Goal: Task Accomplishment & Management: Use online tool/utility

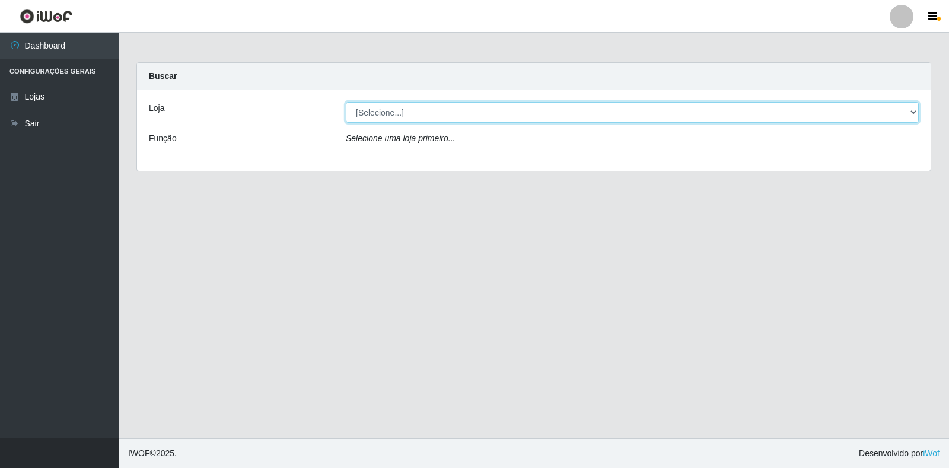
click at [512, 111] on select "[Selecione...] Extrabom - Loja 18 Goiabeiras" at bounding box center [632, 112] width 573 height 21
select select "501"
click at [346, 102] on select "[Selecione...] Extrabom - Loja 18 Goiabeiras" at bounding box center [632, 112] width 573 height 21
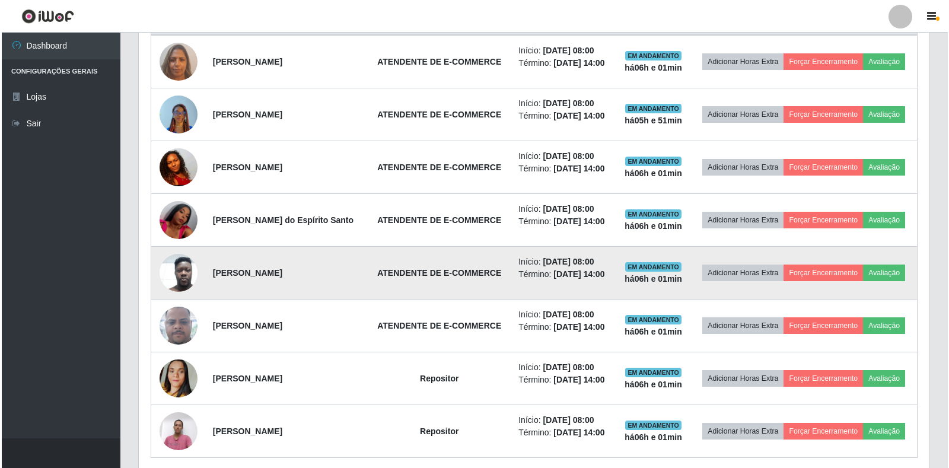
scroll to position [531, 0]
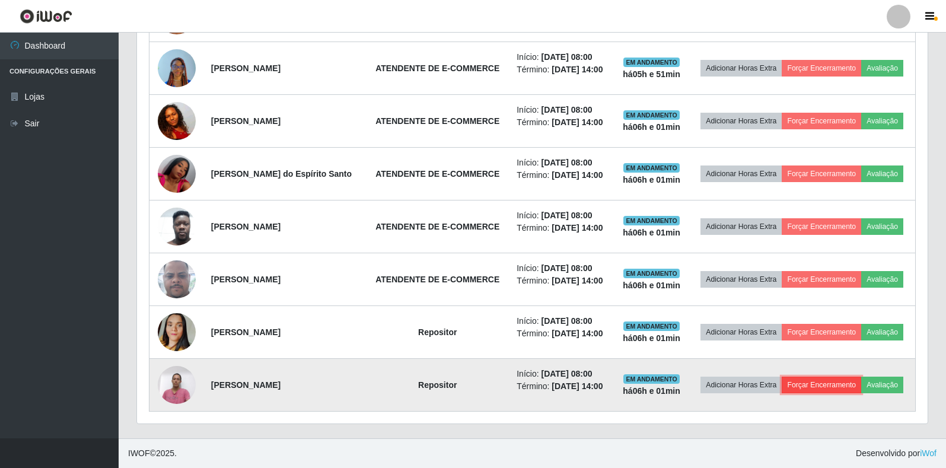
click at [844, 383] on button "Forçar Encerramento" at bounding box center [822, 385] width 80 height 17
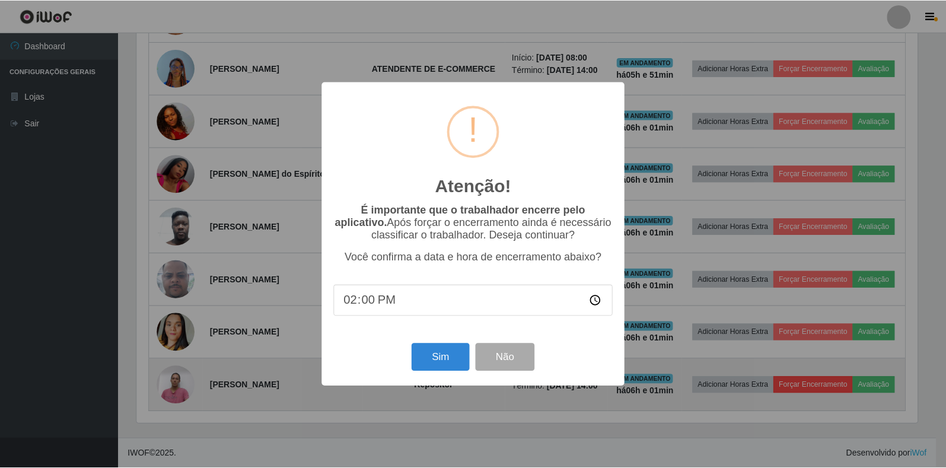
scroll to position [246, 784]
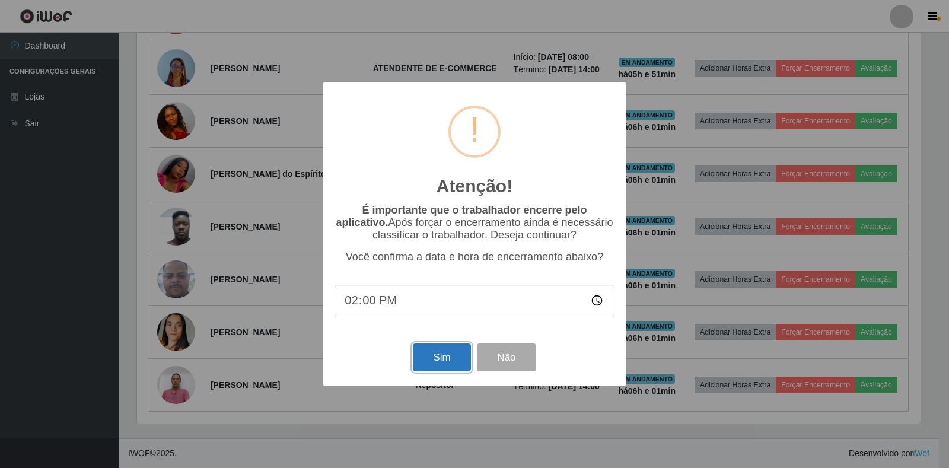
click at [442, 352] on button "Sim" at bounding box center [442, 358] width 58 height 28
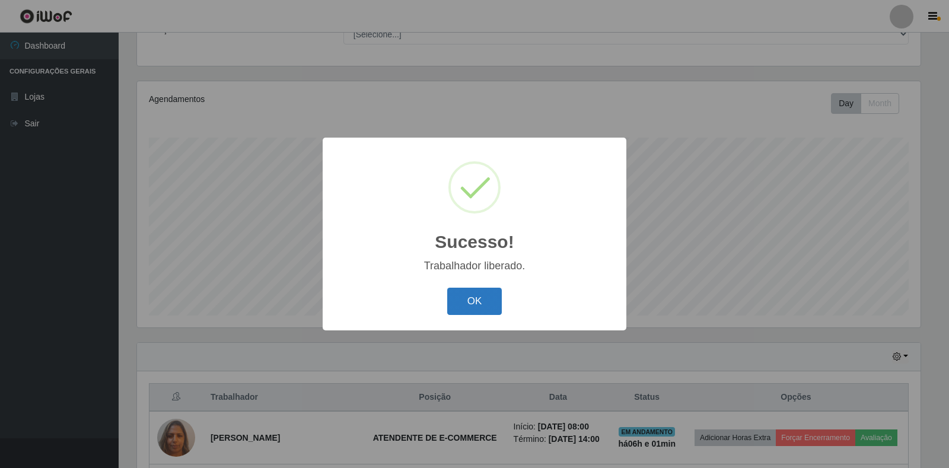
click at [479, 297] on button "OK" at bounding box center [474, 302] width 55 height 28
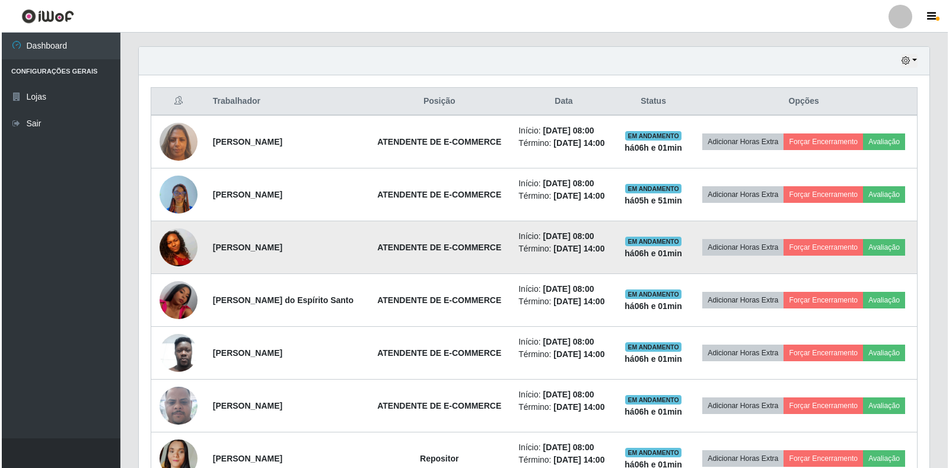
scroll to position [405, 0]
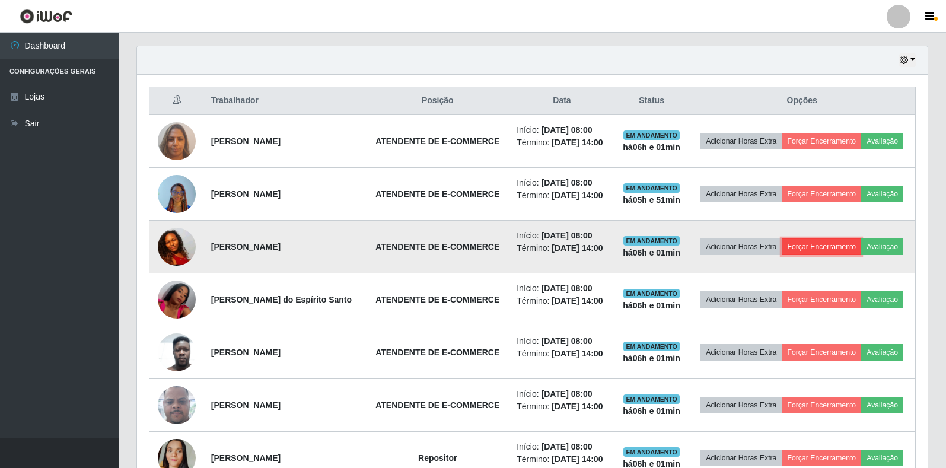
click at [831, 252] on button "Forçar Encerramento" at bounding box center [822, 247] width 80 height 17
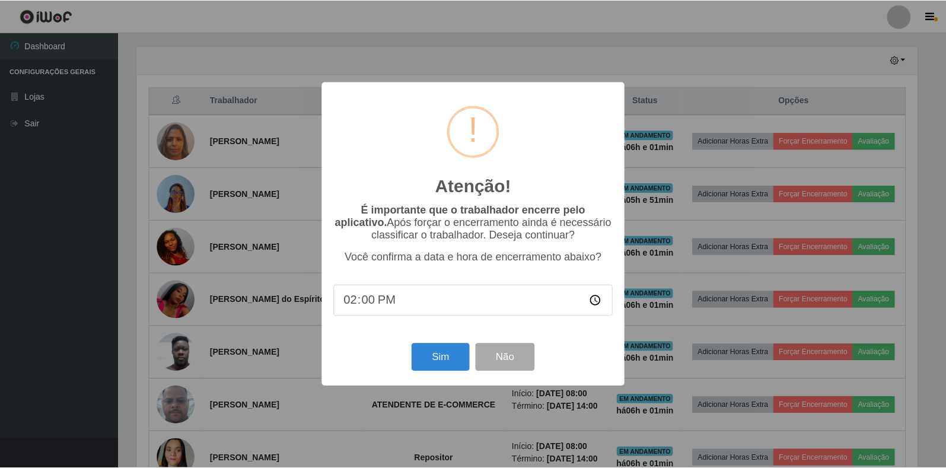
scroll to position [246, 784]
click at [429, 363] on button "Sim" at bounding box center [442, 358] width 58 height 28
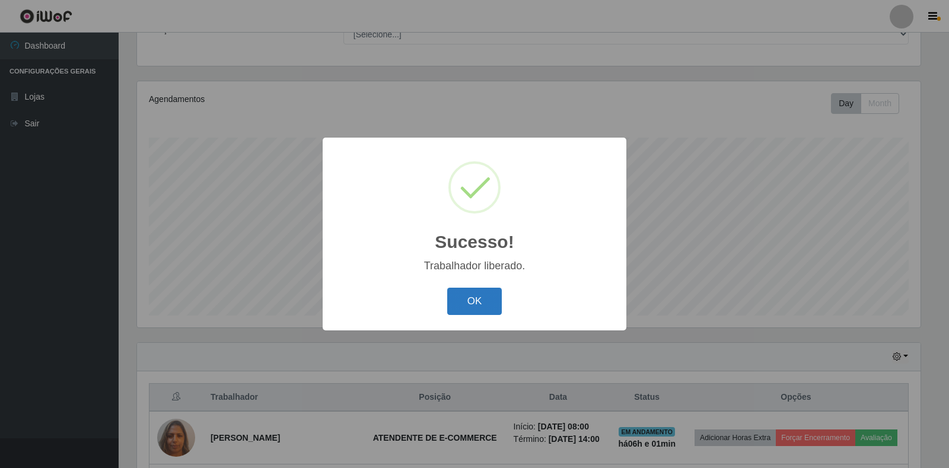
click at [479, 306] on button "OK" at bounding box center [474, 302] width 55 height 28
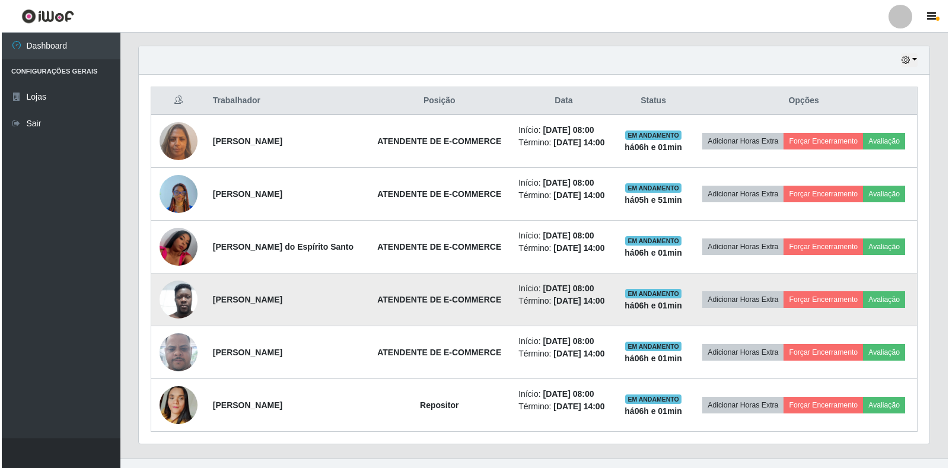
scroll to position [425, 0]
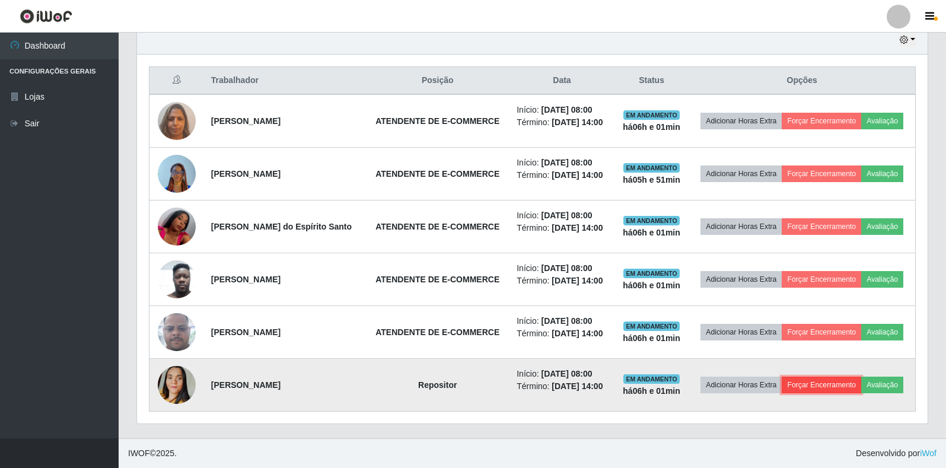
click at [821, 383] on button "Forçar Encerramento" at bounding box center [822, 385] width 80 height 17
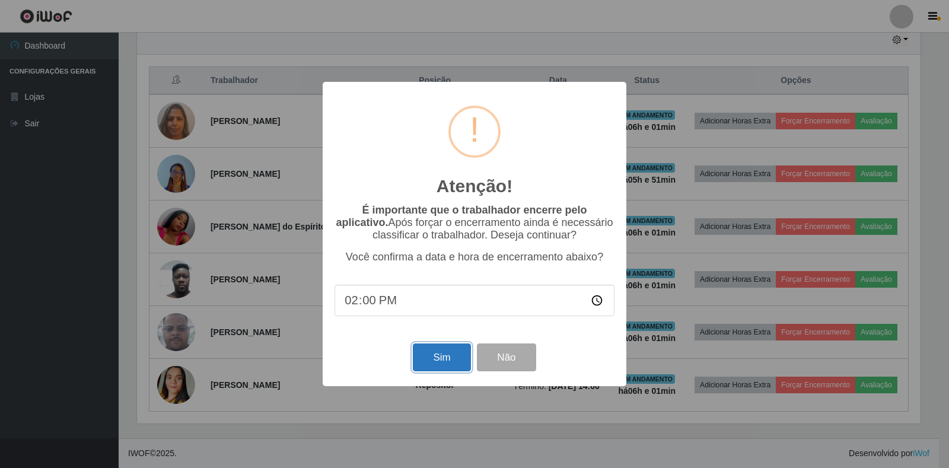
click at [421, 354] on button "Sim" at bounding box center [442, 358] width 58 height 28
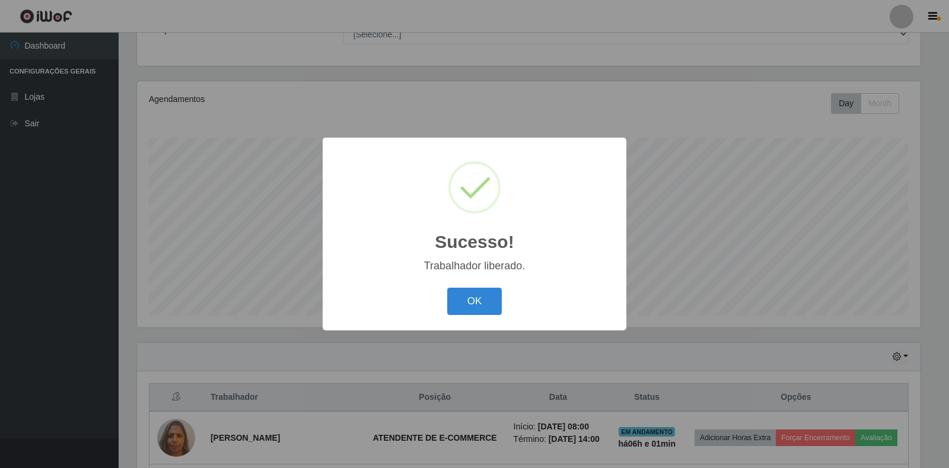
click at [453, 277] on div "Sucesso! × Trabalhador liberado. OK Cancel" at bounding box center [475, 234] width 304 height 192
click at [463, 300] on button "OK" at bounding box center [474, 302] width 55 height 28
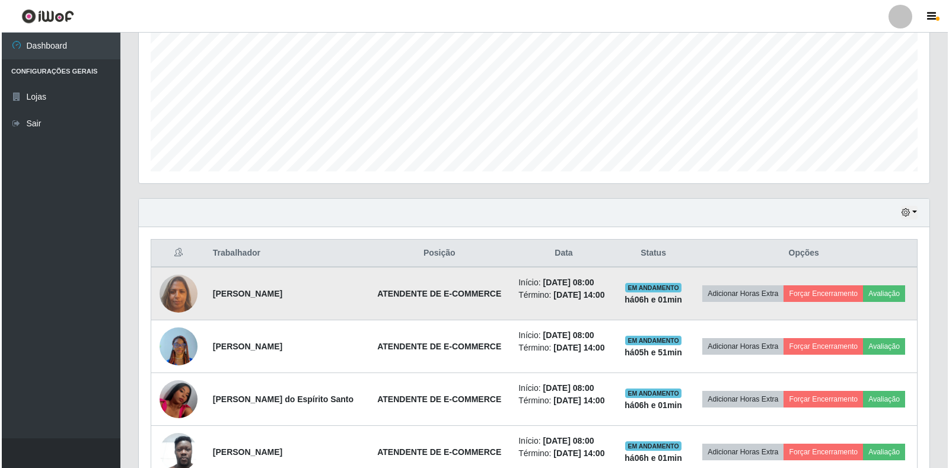
scroll to position [0, 0]
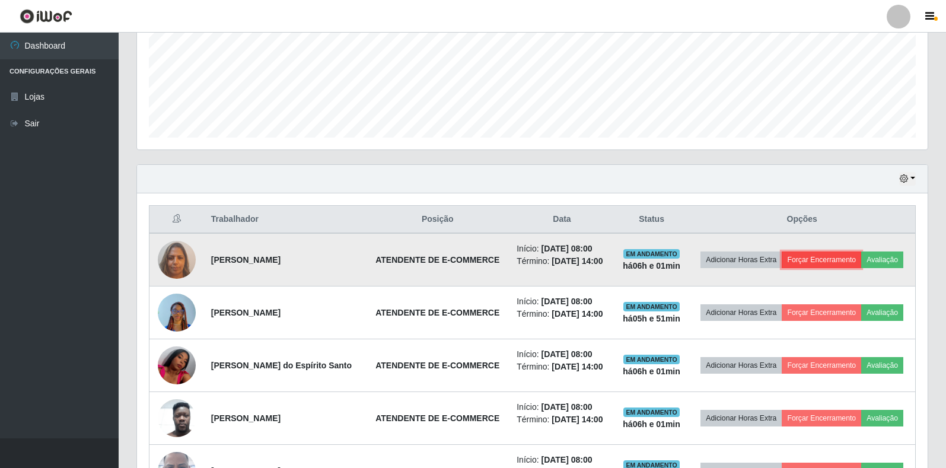
click at [827, 259] on button "Forçar Encerramento" at bounding box center [822, 260] width 80 height 17
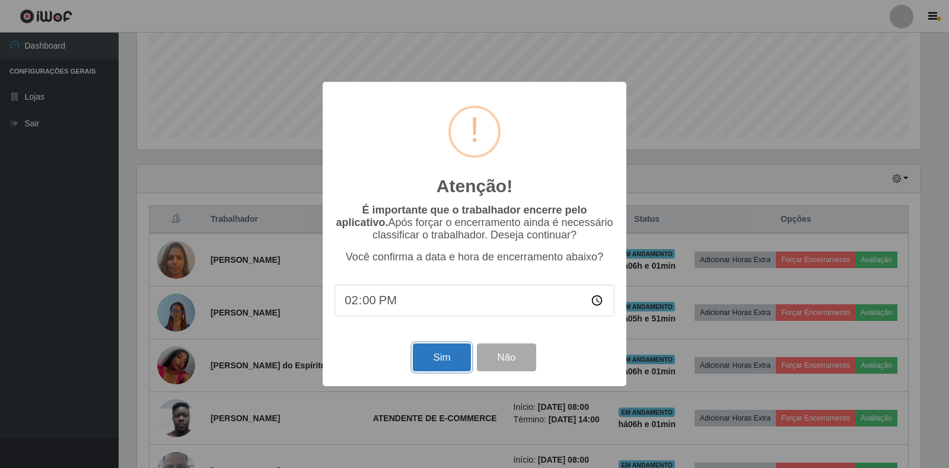
click at [432, 370] on button "Sim" at bounding box center [442, 358] width 58 height 28
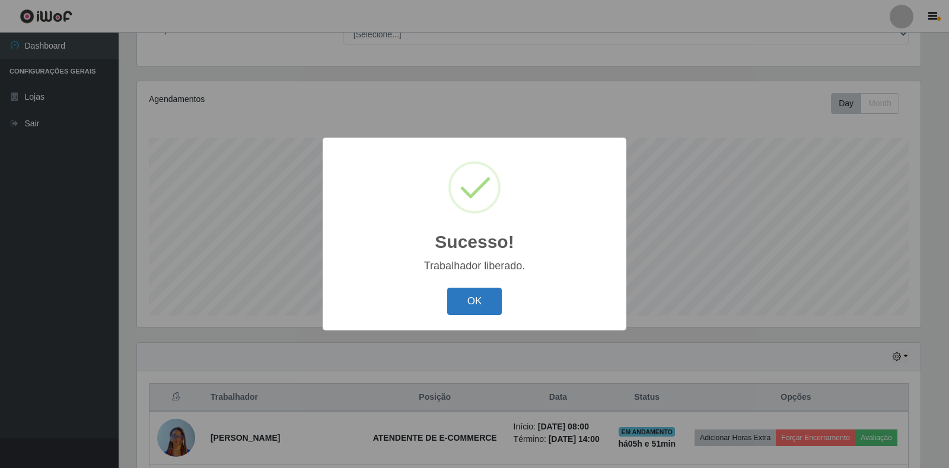
click at [467, 304] on button "OK" at bounding box center [474, 302] width 55 height 28
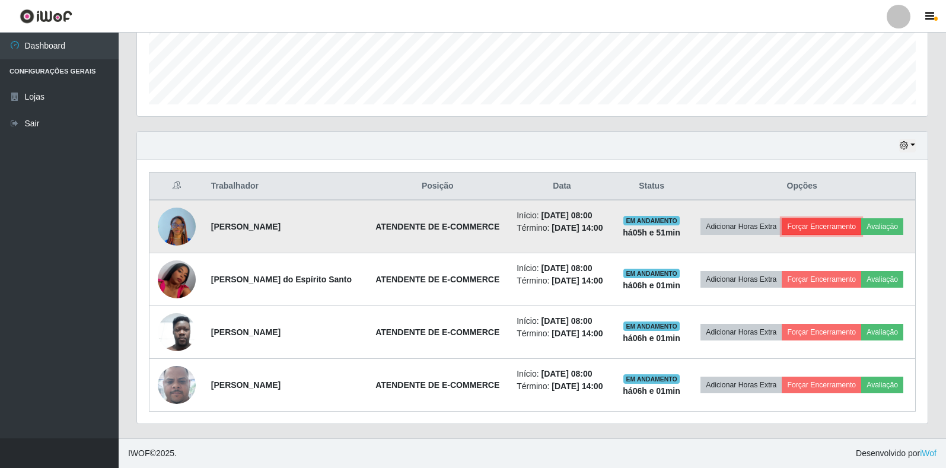
click at [817, 223] on button "Forçar Encerramento" at bounding box center [822, 226] width 80 height 17
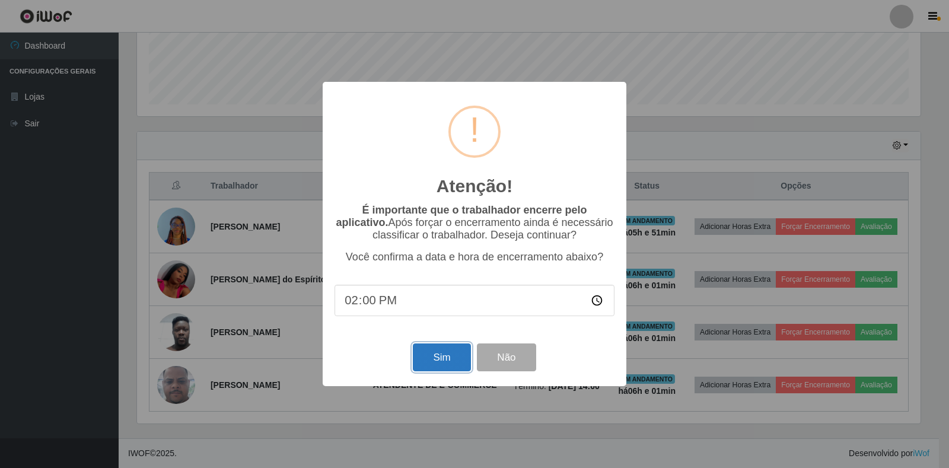
click at [450, 359] on button "Sim" at bounding box center [442, 358] width 58 height 28
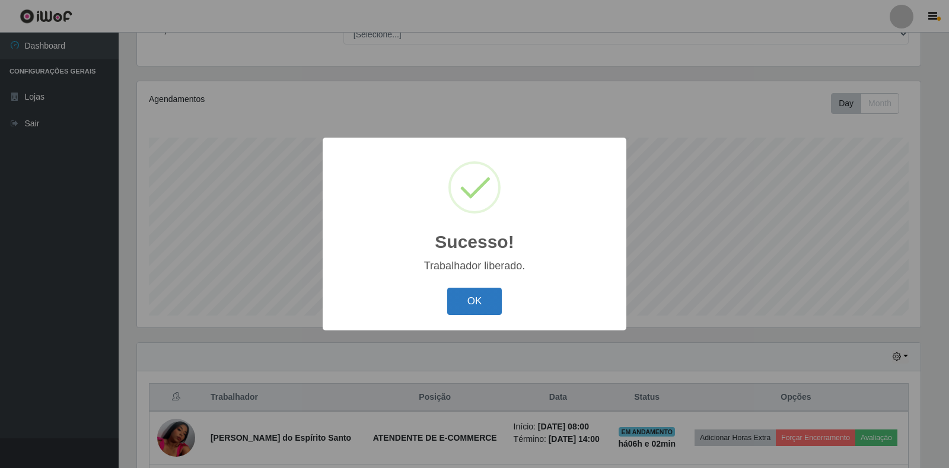
click at [474, 300] on button "OK" at bounding box center [474, 302] width 55 height 28
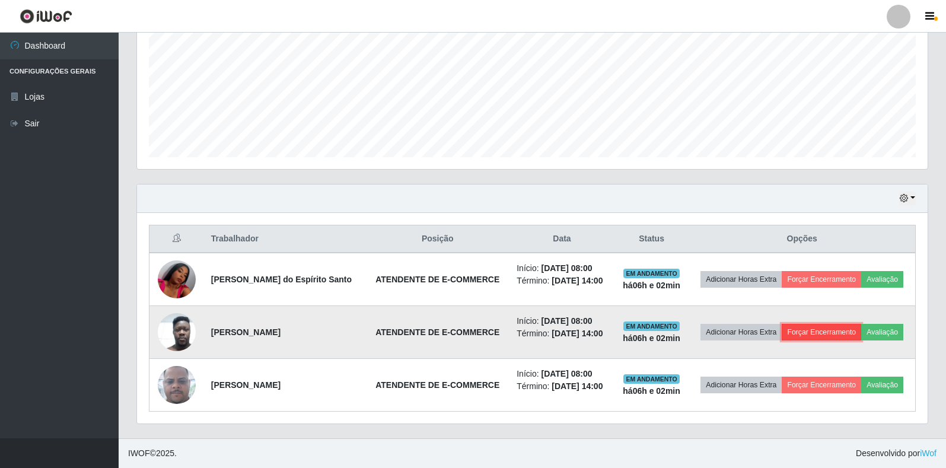
click at [812, 331] on button "Forçar Encerramento" at bounding box center [822, 332] width 80 height 17
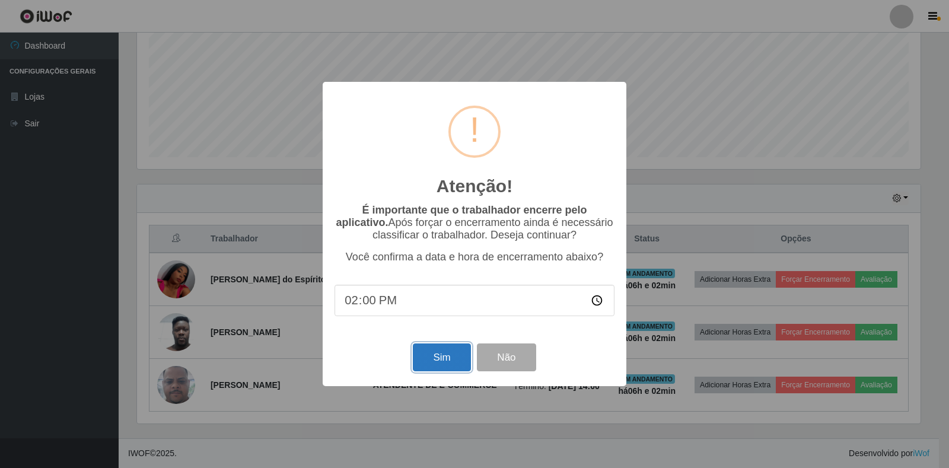
click at [439, 358] on button "Sim" at bounding box center [442, 358] width 58 height 28
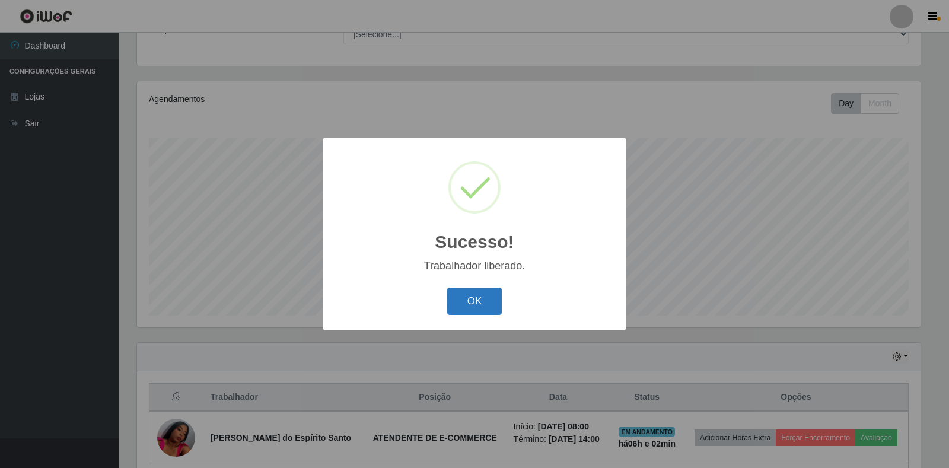
click at [481, 302] on button "OK" at bounding box center [474, 302] width 55 height 28
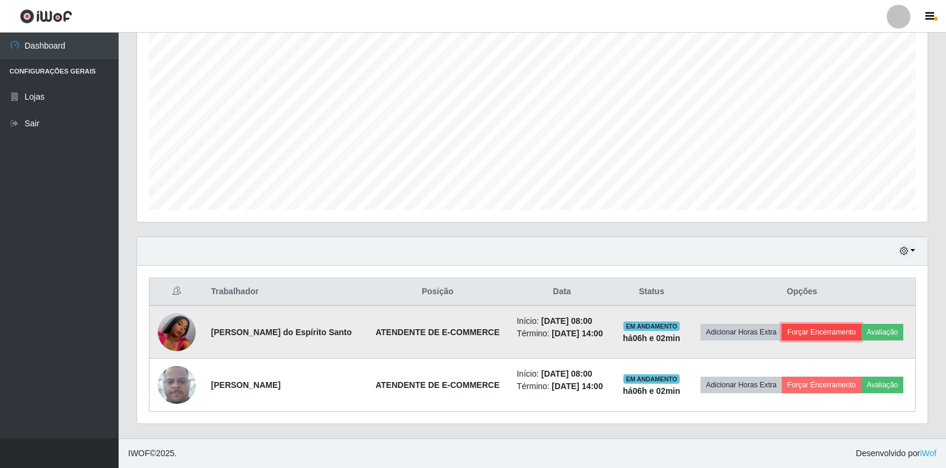
click at [813, 329] on button "Forçar Encerramento" at bounding box center [822, 332] width 80 height 17
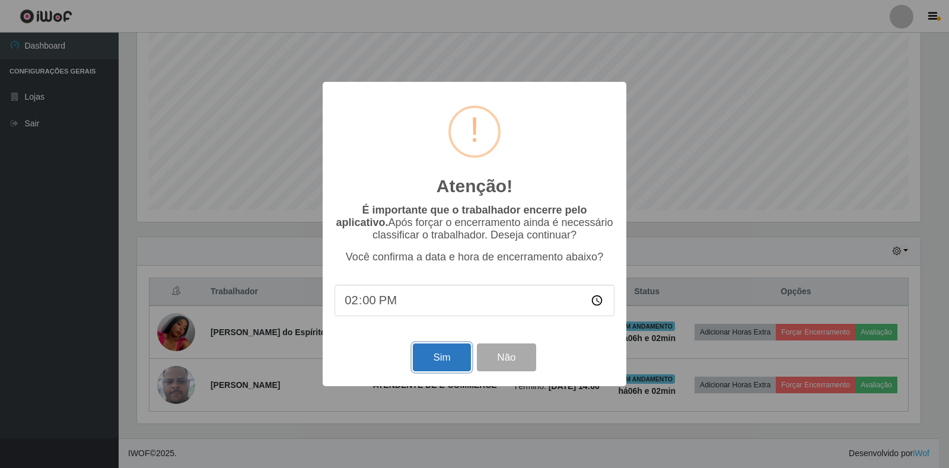
click at [440, 355] on button "Sim" at bounding box center [442, 358] width 58 height 28
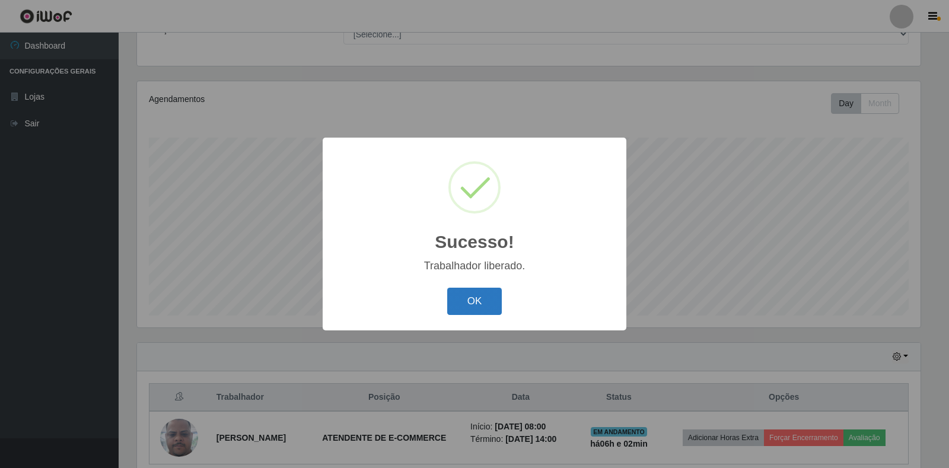
click at [498, 302] on button "OK" at bounding box center [474, 302] width 55 height 28
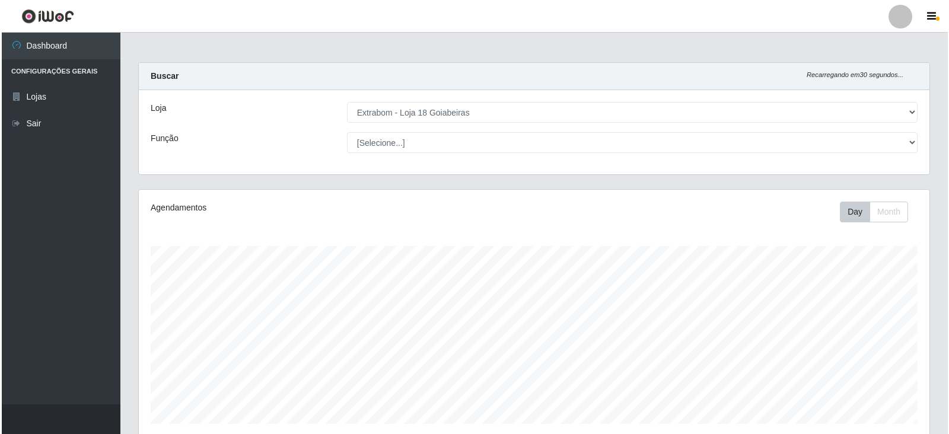
scroll to position [195, 0]
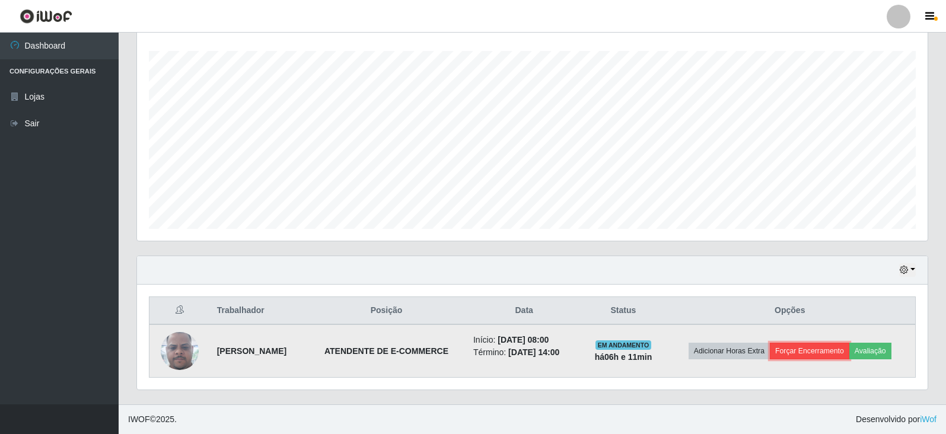
click at [801, 352] on button "Forçar Encerramento" at bounding box center [810, 351] width 80 height 17
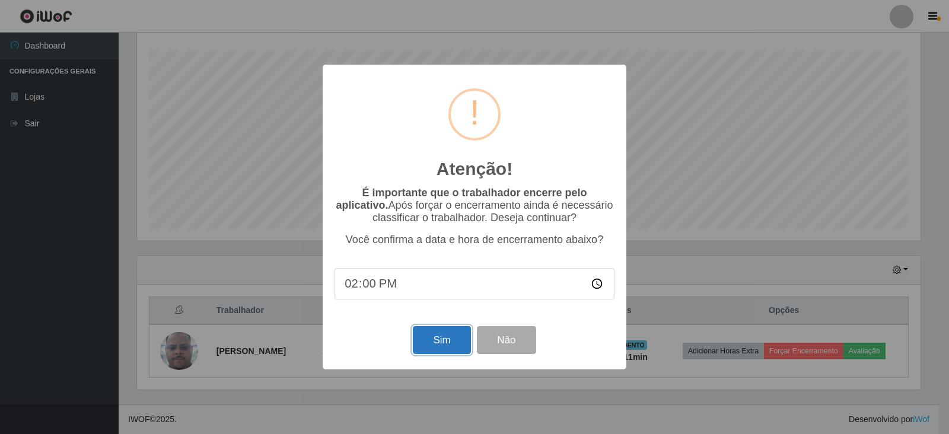
click at [420, 352] on button "Sim" at bounding box center [442, 340] width 58 height 28
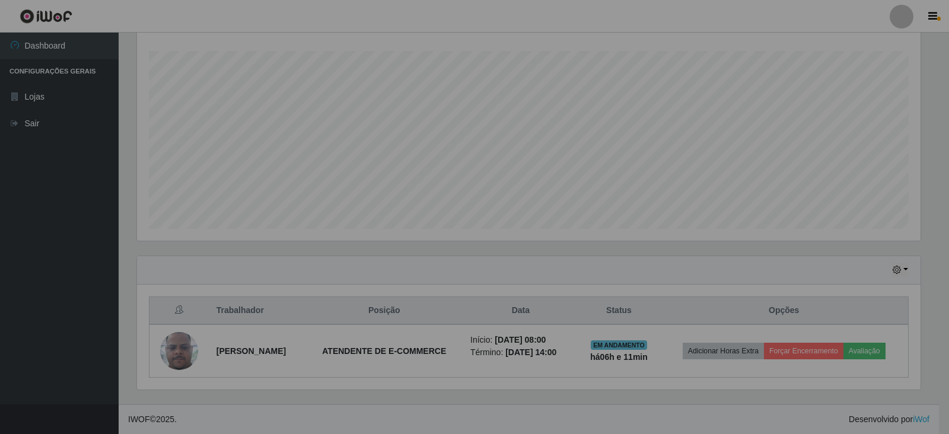
click at [420, 352] on div "Atenção! × É importante que o trabalhador encerre pelo aplicativo. Após forçar …" at bounding box center [474, 217] width 949 height 434
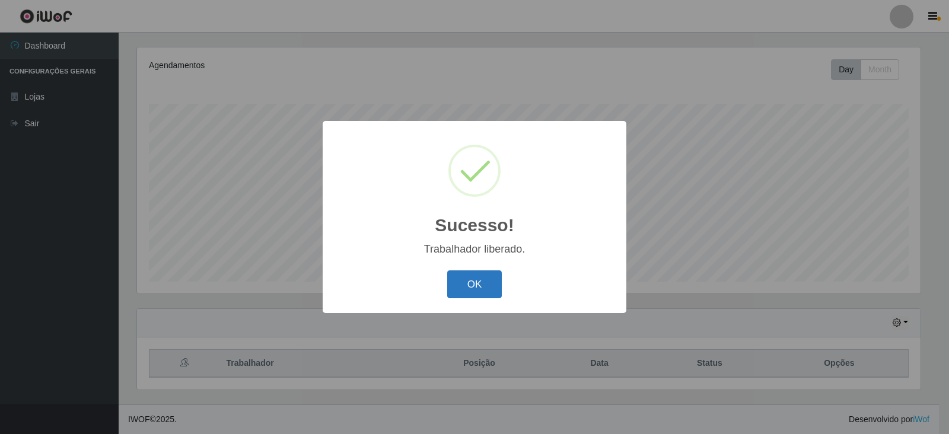
click at [456, 294] on button "OK" at bounding box center [474, 285] width 55 height 28
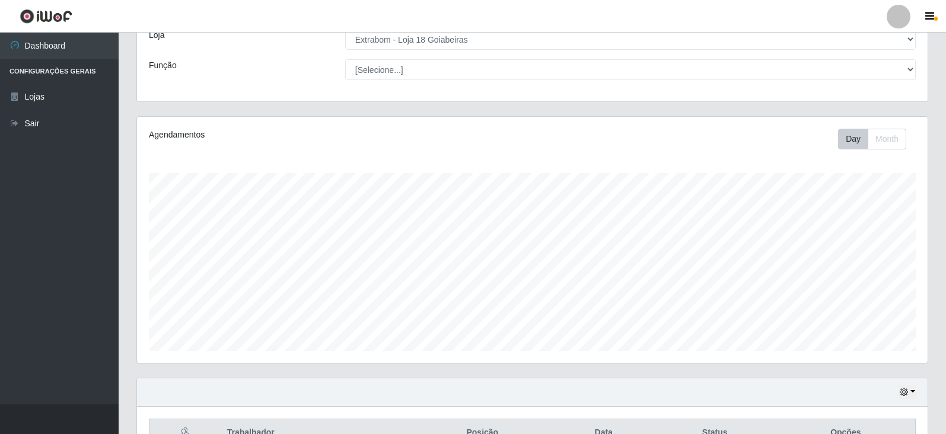
scroll to position [142, 0]
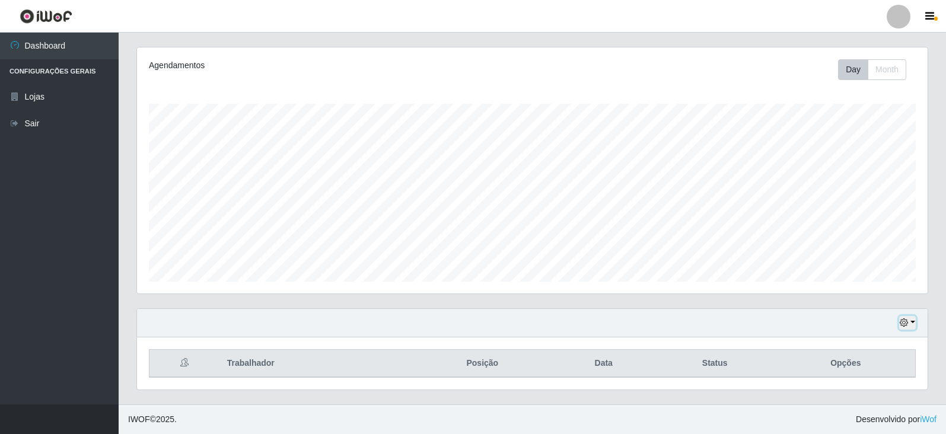
click at [909, 319] on button "button" at bounding box center [907, 323] width 17 height 14
click at [736, 296] on div "Agendamentos Day Month" at bounding box center [533, 178] width 810 height 262
